Goal: Task Accomplishment & Management: Manage account settings

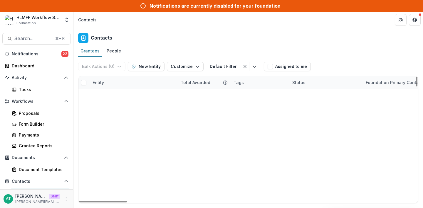
scroll to position [4376, 0]
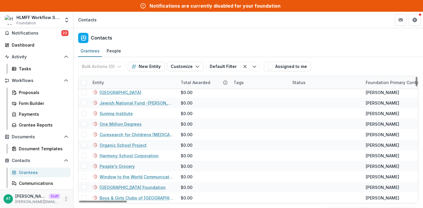
click at [64, 198] on icon "More" at bounding box center [66, 199] width 5 height 5
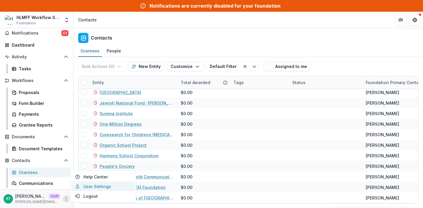
click at [88, 188] on link "User Settings" at bounding box center [103, 187] width 63 height 10
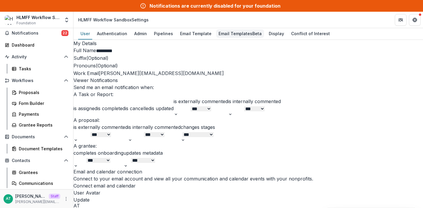
click at [223, 32] on div "Email Templates Beta" at bounding box center [240, 33] width 48 height 9
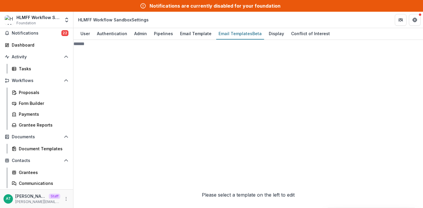
click at [108, 92] on span "Pipeline 2" at bounding box center [124, 185] width 102 height 218
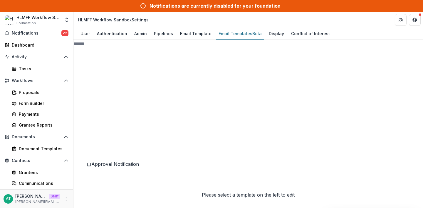
click at [118, 167] on span "Approval Notification" at bounding box center [115, 164] width 48 height 6
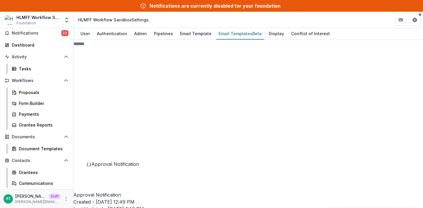
scroll to position [86, 0]
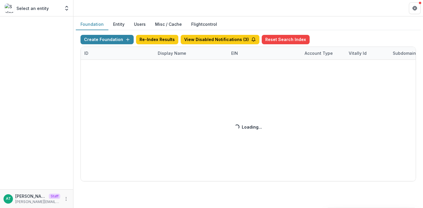
click at [169, 55] on div "Create Foundation Re-Index Results View Disabled Notifications ( 3 ) Reset Sear…" at bounding box center [247, 108] width 335 height 147
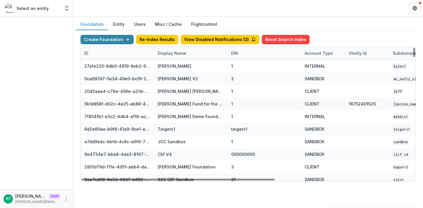
click at [167, 53] on div "Display Name" at bounding box center [172, 53] width 36 height 6
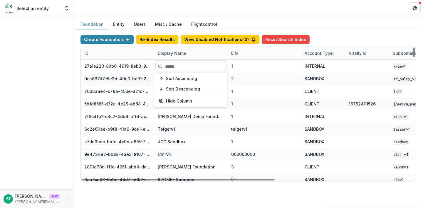
click at [176, 64] on input at bounding box center [190, 66] width 70 height 9
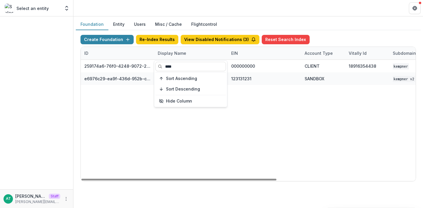
type input "****"
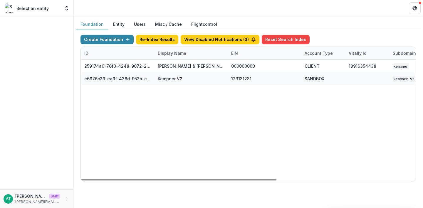
click at [178, 9] on header at bounding box center [247, 8] width 349 height 16
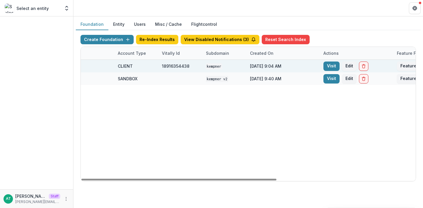
scroll to position [0, 238]
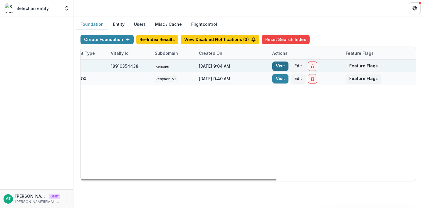
click at [275, 66] on link "Visit" at bounding box center [280, 66] width 16 height 9
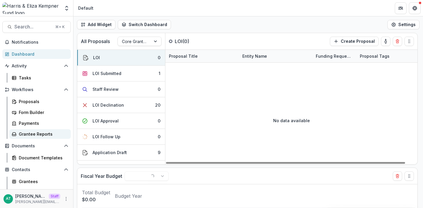
scroll to position [43, 0]
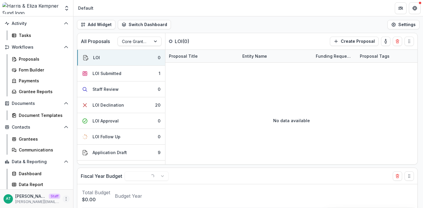
click at [64, 197] on icon "More" at bounding box center [66, 199] width 5 height 5
click at [88, 187] on link "User Settings" at bounding box center [103, 187] width 63 height 10
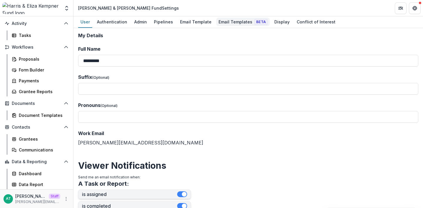
click at [231, 24] on div "Email Templates Beta" at bounding box center [242, 22] width 53 height 9
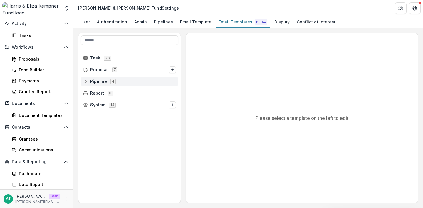
click at [98, 81] on span "Pipeline" at bounding box center [98, 81] width 17 height 5
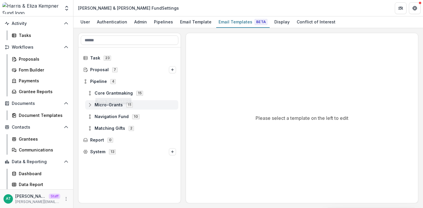
click at [104, 107] on span "Micro-Grants" at bounding box center [108, 105] width 28 height 5
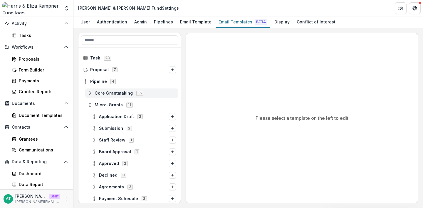
click at [107, 93] on span "Core Grantmaking" at bounding box center [113, 93] width 38 height 5
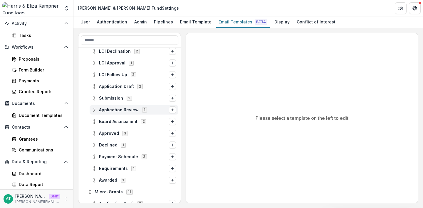
scroll to position [97, 0]
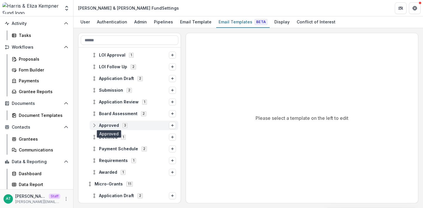
click at [111, 126] on span "Approved" at bounding box center [109, 125] width 20 height 5
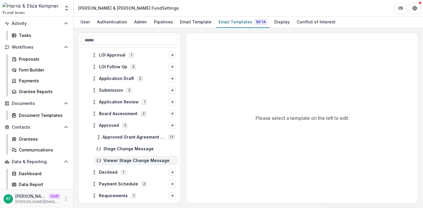
click at [119, 160] on span "Viewer Stage Change Message" at bounding box center [139, 160] width 72 height 5
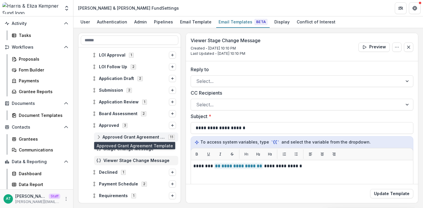
click at [119, 138] on span "Approved Grant Agreement Template" at bounding box center [133, 137] width 62 height 5
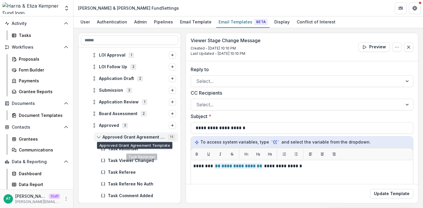
click at [122, 136] on span "Approved Grant Agreement Template" at bounding box center [133, 137] width 62 height 5
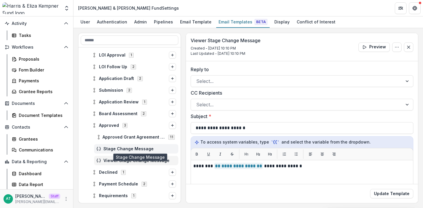
click at [123, 150] on span "Stage Change Message" at bounding box center [139, 149] width 72 height 5
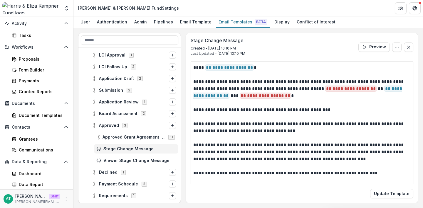
scroll to position [98, 0]
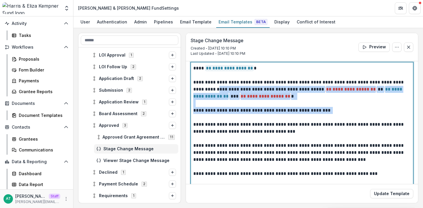
drag, startPoint x: 214, startPoint y: 89, endPoint x: 324, endPoint y: 110, distance: 111.8
click at [324, 110] on div "**********" at bounding box center [301, 149] width 217 height 169
copy div "**********"
